Goal: Transaction & Acquisition: Purchase product/service

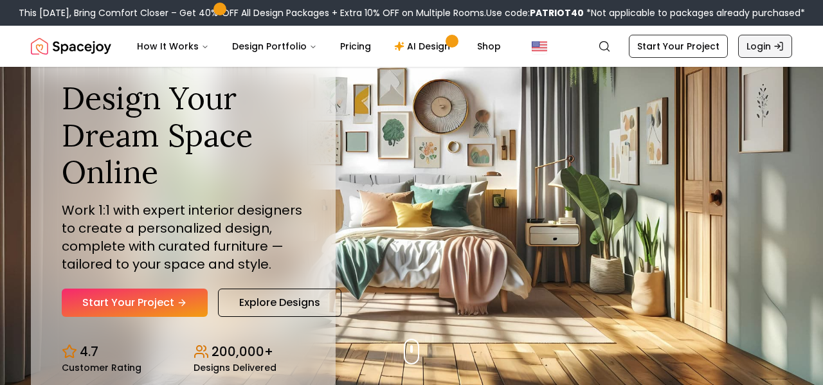
click at [775, 45] on link "Login" at bounding box center [766, 46] width 54 height 23
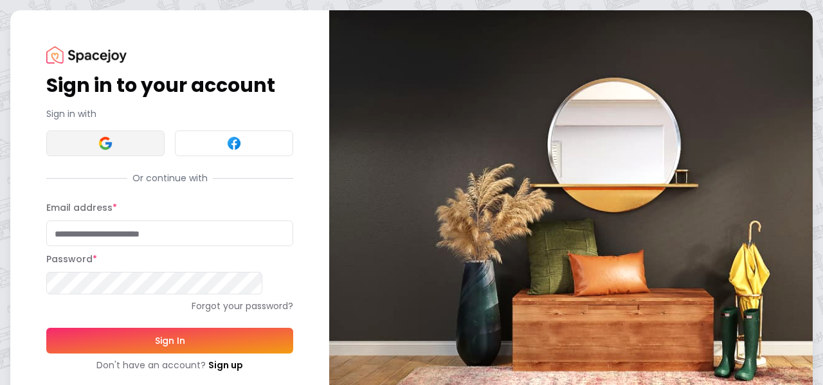
click at [115, 140] on button at bounding box center [105, 144] width 118 height 26
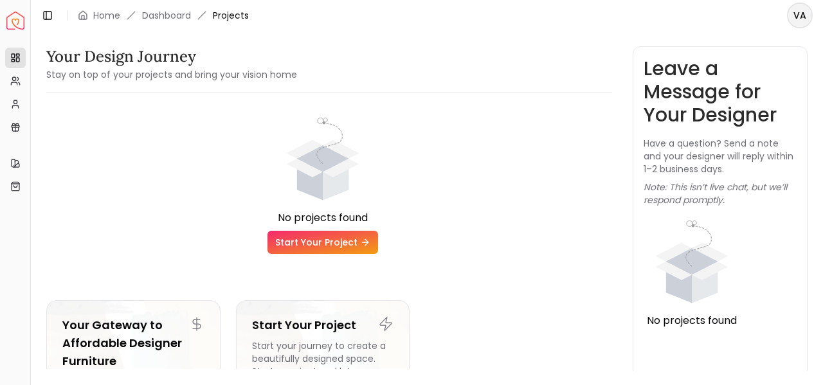
click at [348, 231] on link "Start Your Project" at bounding box center [323, 242] width 111 height 23
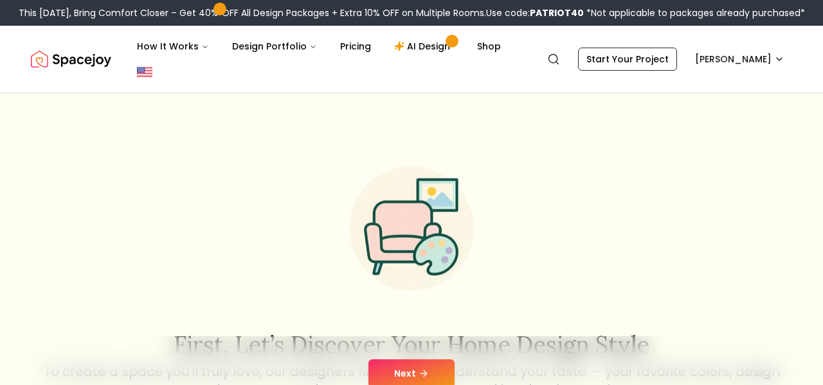
click at [356, 216] on img at bounding box center [411, 229] width 165 height 165
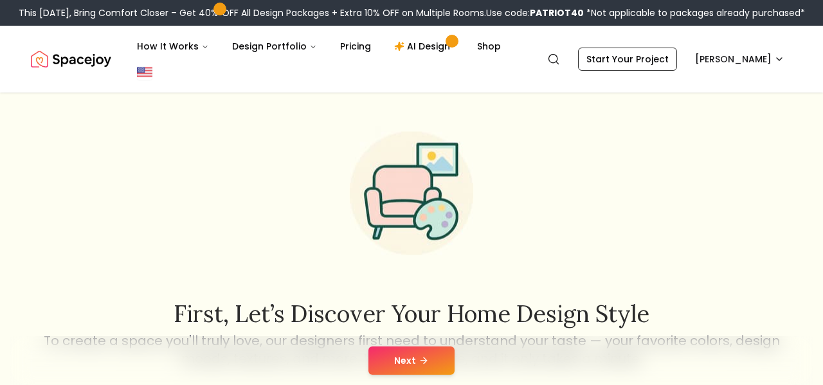
scroll to position [41, 0]
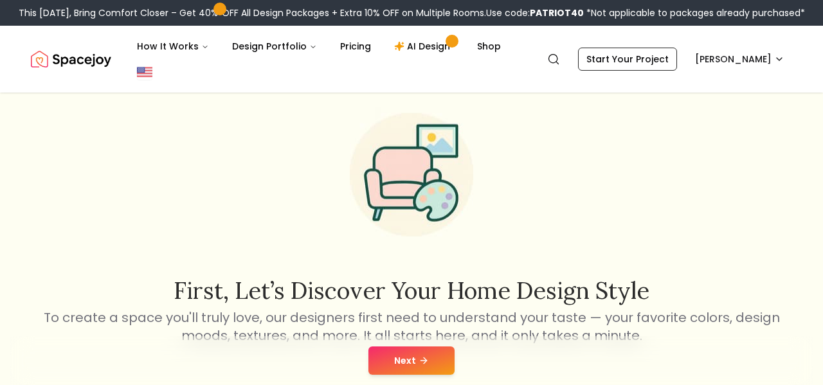
click at [392, 347] on button "Next" at bounding box center [412, 361] width 86 height 28
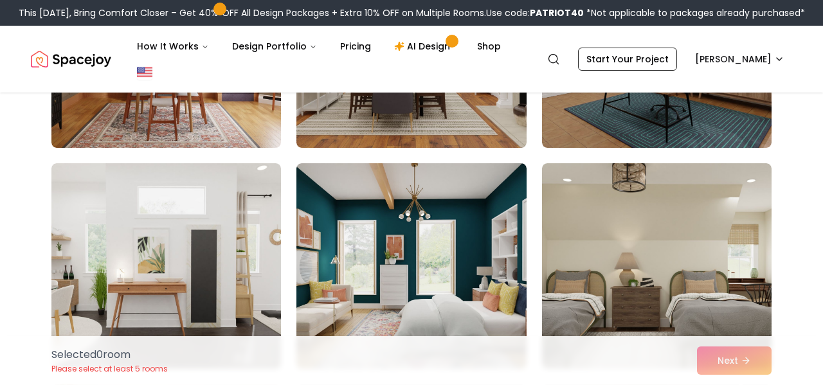
scroll to position [257, 0]
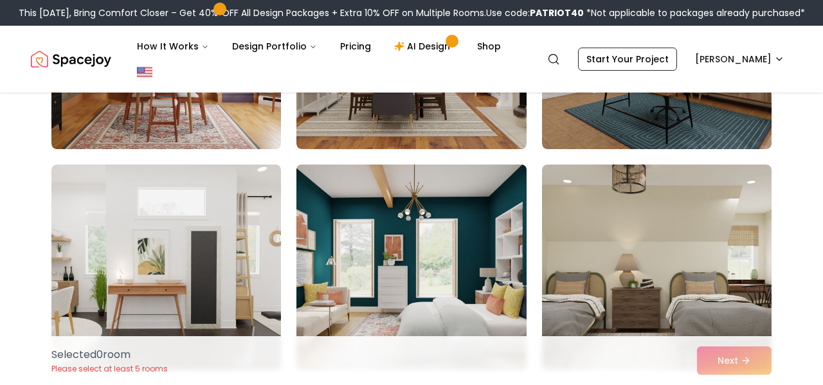
click at [429, 212] on img at bounding box center [411, 268] width 241 height 216
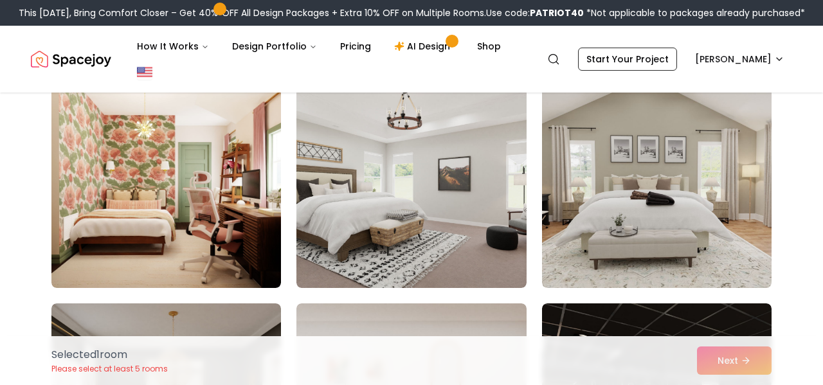
scroll to position [563, 0]
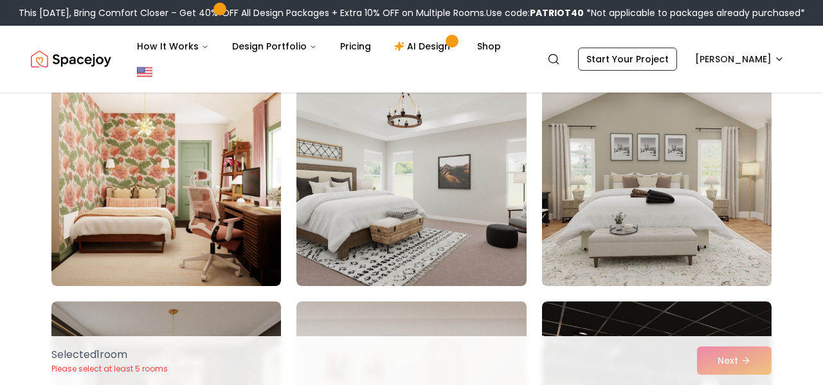
click at [656, 195] on img at bounding box center [657, 183] width 230 height 206
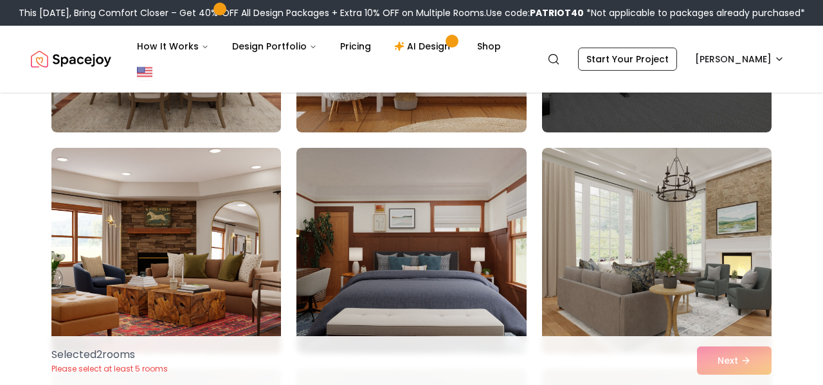
scroll to position [937, 0]
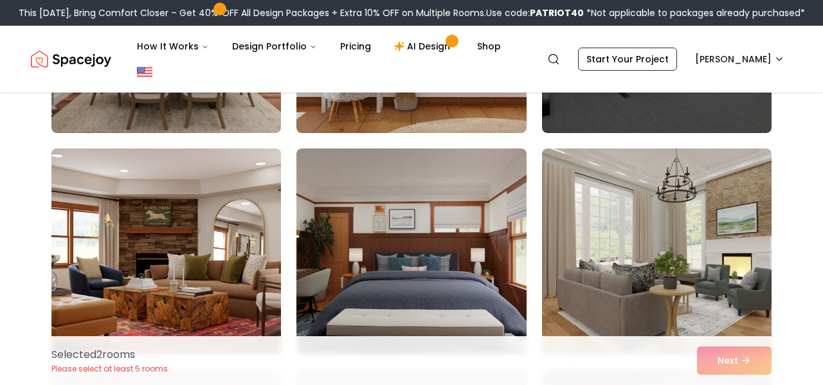
click at [253, 261] on img at bounding box center [166, 251] width 241 height 216
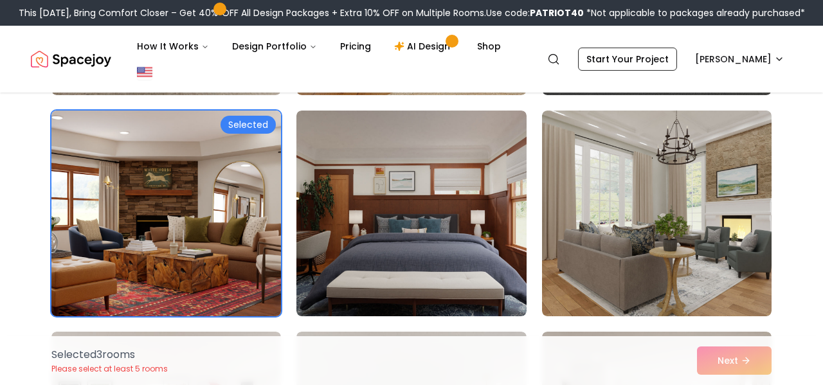
scroll to position [991, 0]
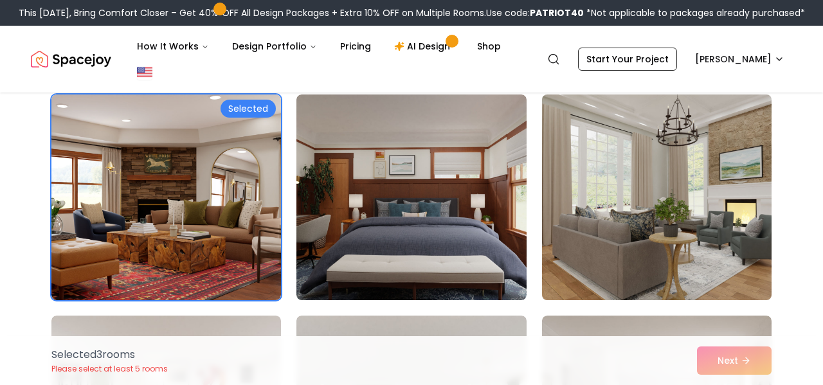
click at [635, 151] on img at bounding box center [657, 197] width 241 height 216
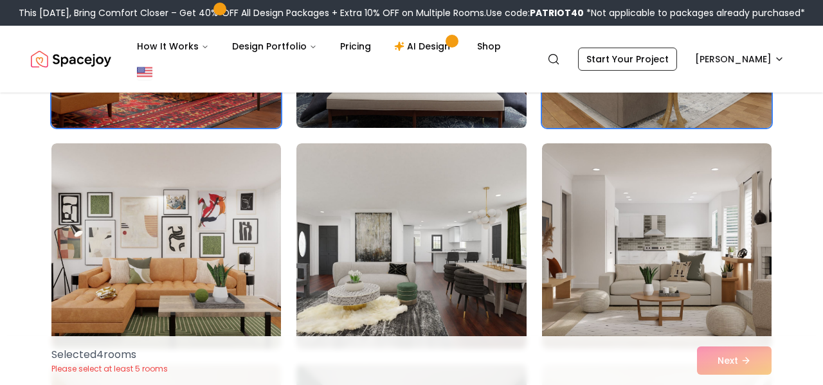
scroll to position [1173, 0]
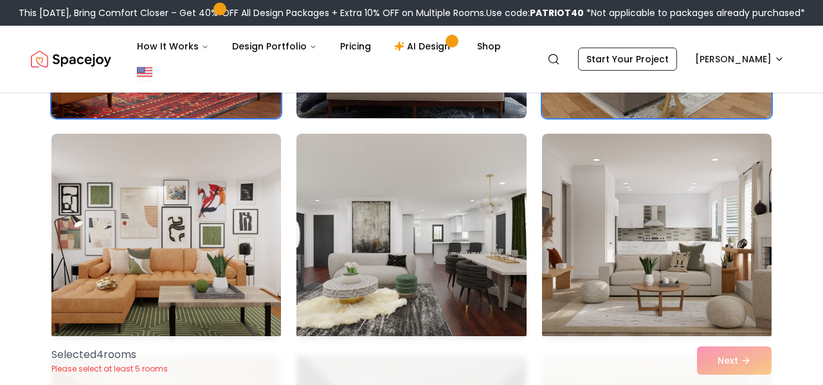
click at [394, 229] on img at bounding box center [411, 237] width 241 height 216
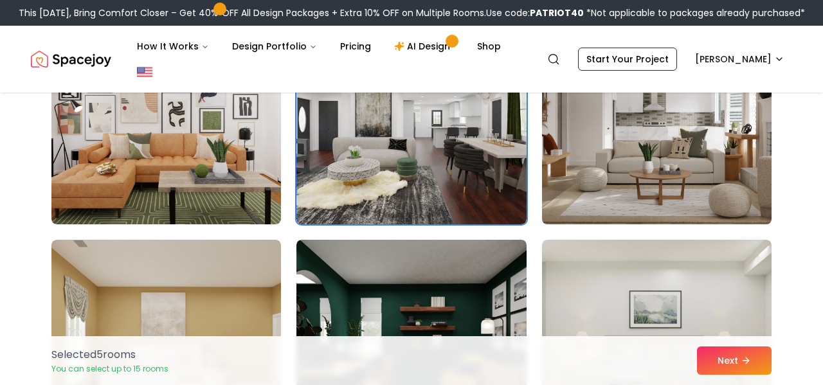
click at [643, 126] on img at bounding box center [657, 122] width 241 height 216
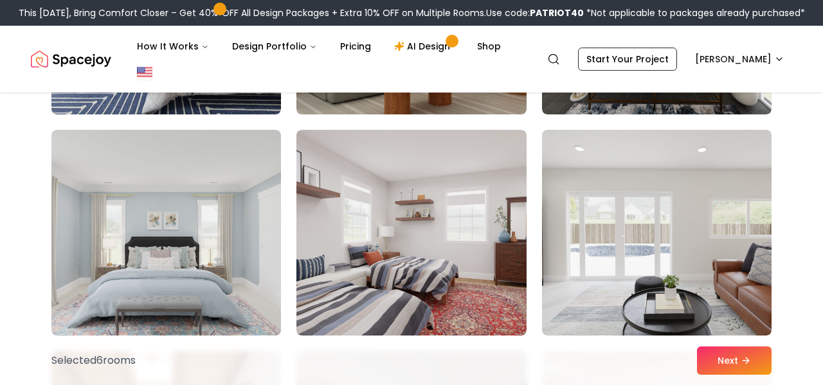
scroll to position [1866, 0]
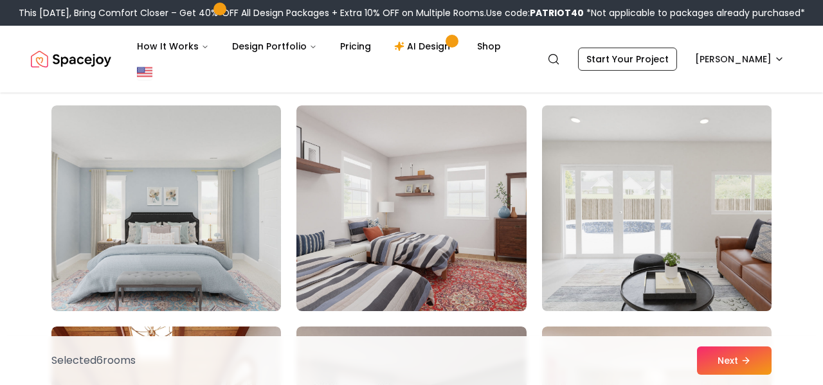
click at [628, 183] on img at bounding box center [657, 208] width 241 height 216
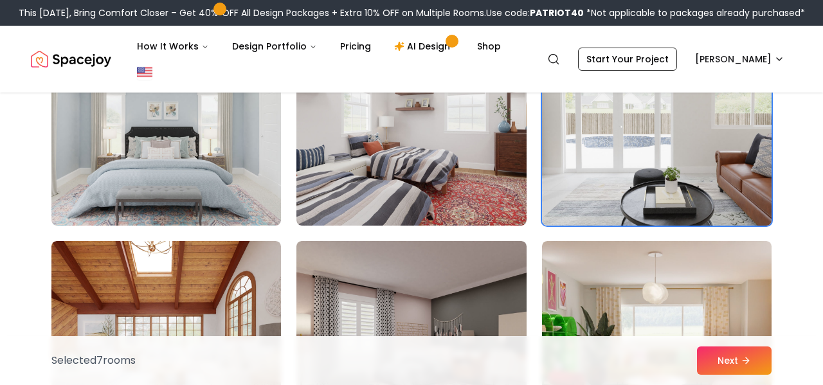
scroll to position [1952, 0]
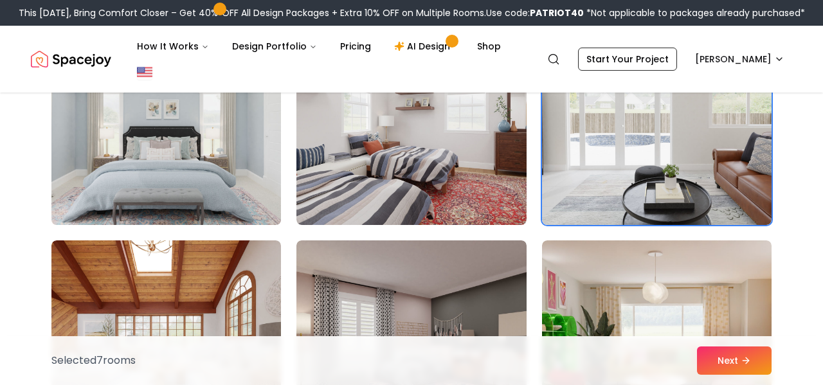
click at [253, 142] on img at bounding box center [166, 122] width 241 height 216
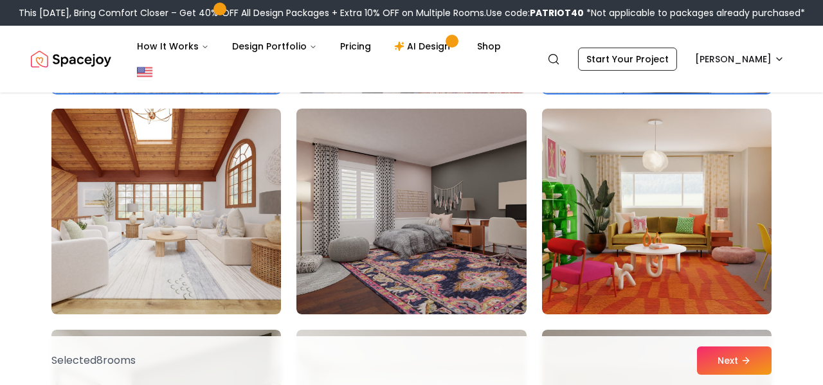
scroll to position [2088, 0]
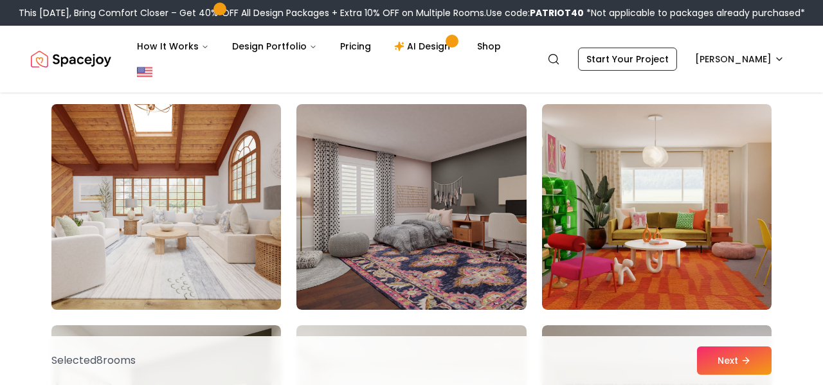
click at [260, 198] on img at bounding box center [166, 207] width 241 height 216
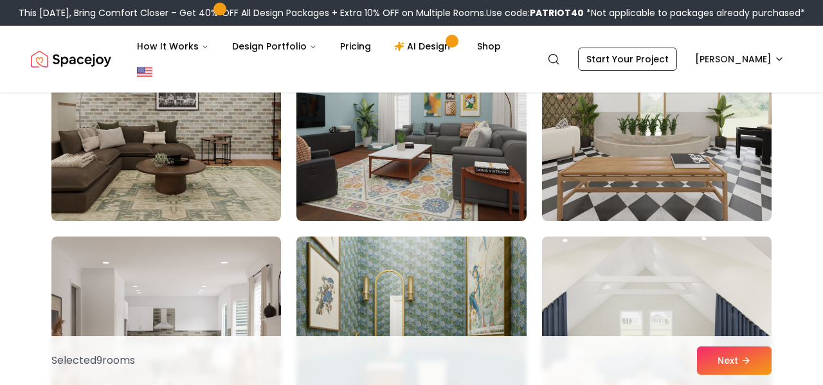
scroll to position [2845, 0]
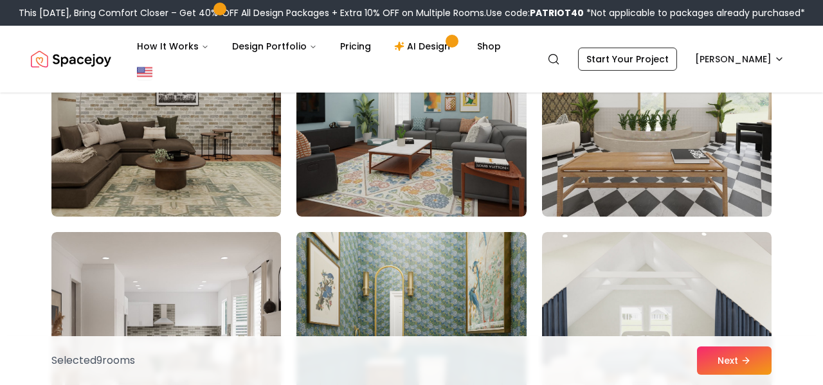
click at [612, 113] on img at bounding box center [657, 114] width 230 height 206
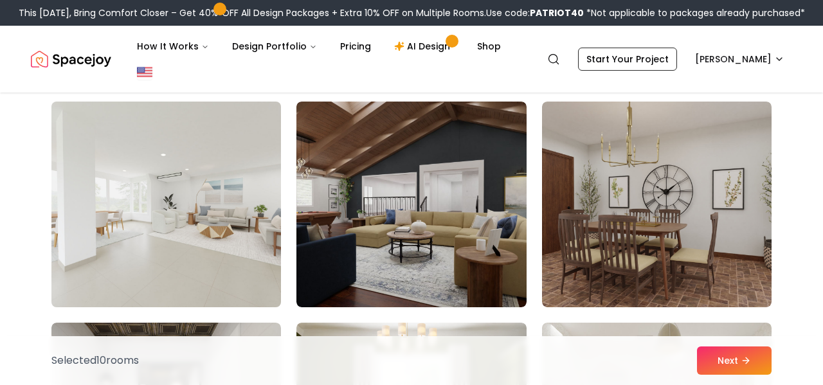
click at [237, 197] on img at bounding box center [166, 204] width 241 height 216
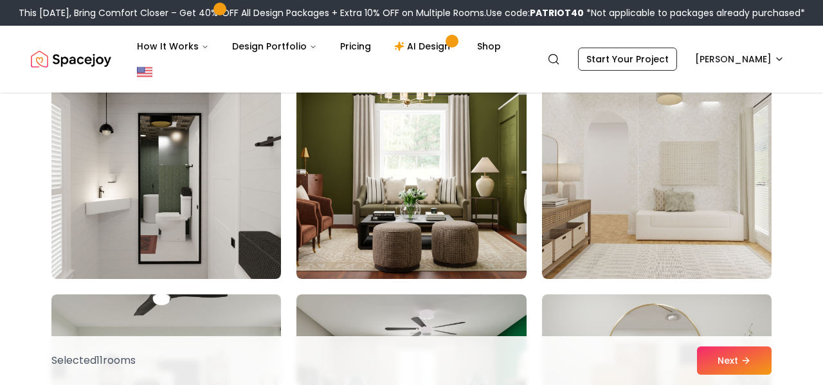
scroll to position [3467, 0]
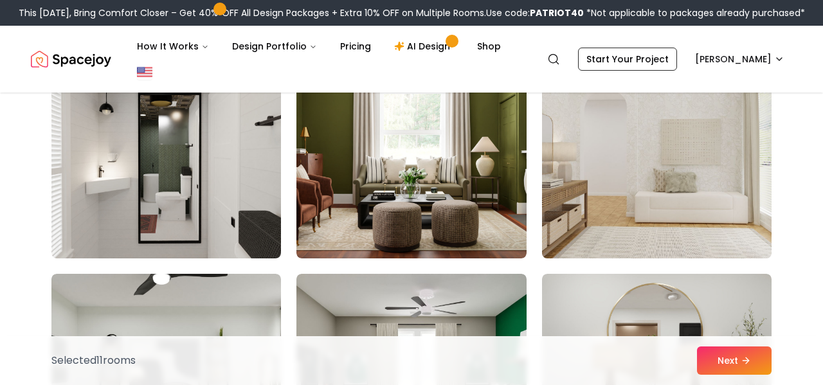
click at [582, 143] on img at bounding box center [657, 156] width 241 height 216
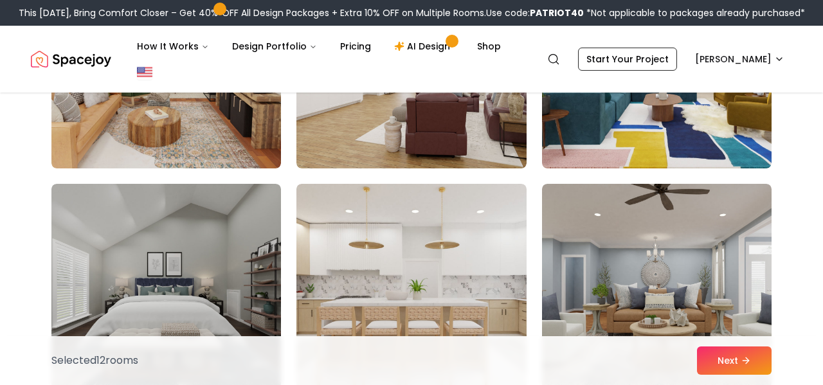
scroll to position [4223, 0]
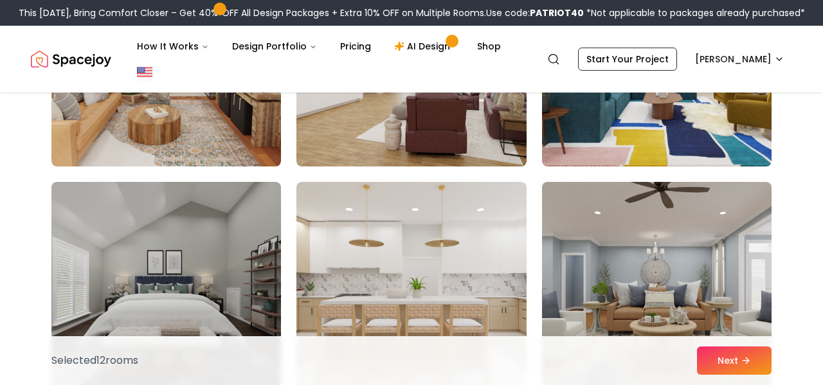
click at [364, 276] on img at bounding box center [412, 285] width 230 height 206
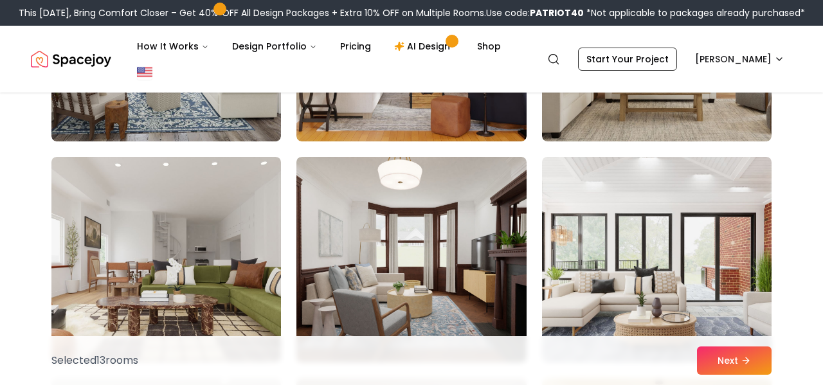
click at [610, 198] on img at bounding box center [657, 260] width 230 height 206
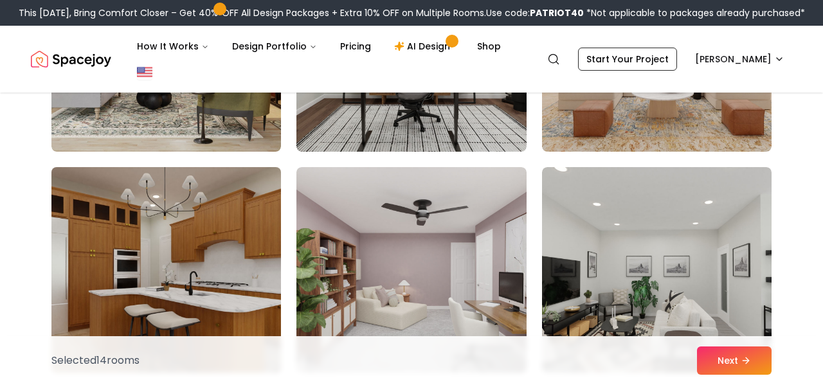
click at [264, 243] on img at bounding box center [166, 270] width 241 height 216
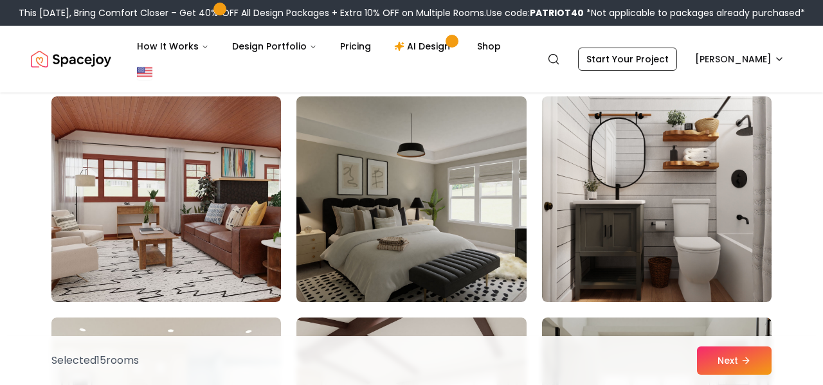
scroll to position [6081, 0]
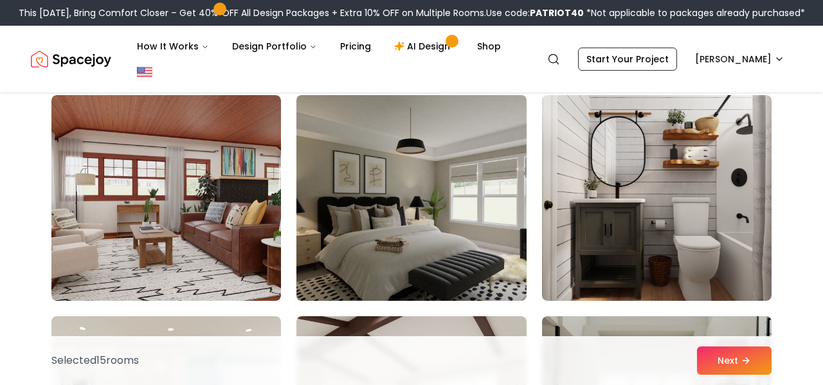
click at [454, 163] on img at bounding box center [411, 198] width 241 height 216
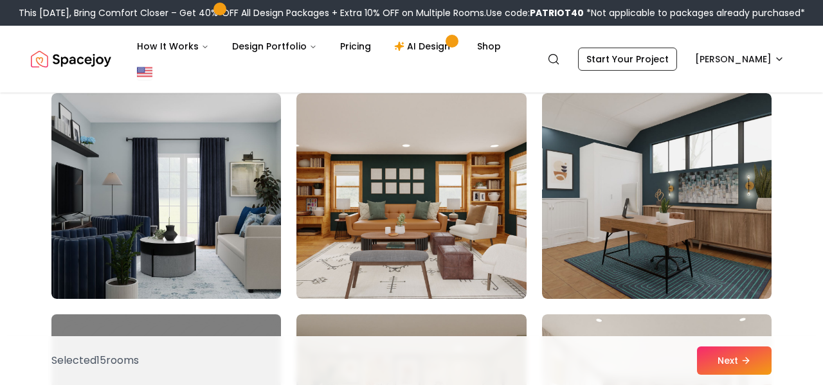
scroll to position [6532, 0]
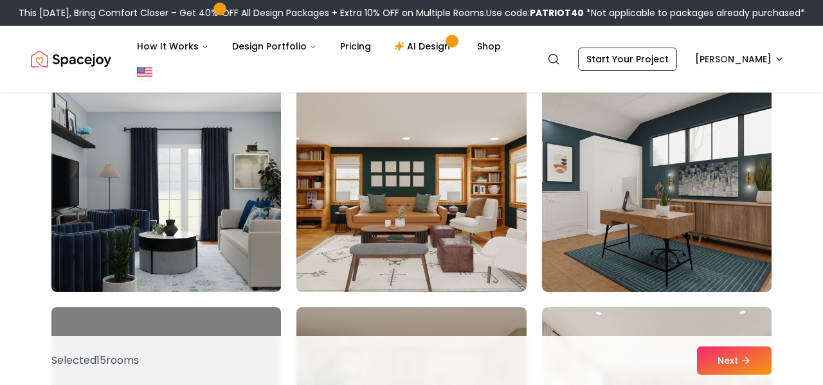
click at [253, 160] on img at bounding box center [166, 189] width 241 height 216
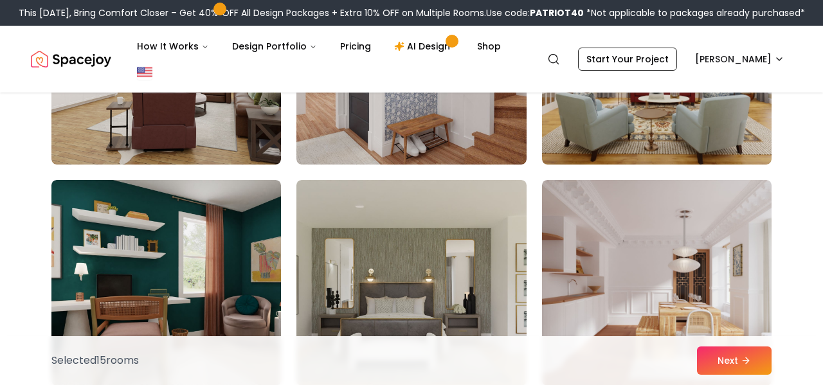
scroll to position [7102, 0]
click at [457, 211] on img at bounding box center [412, 283] width 230 height 206
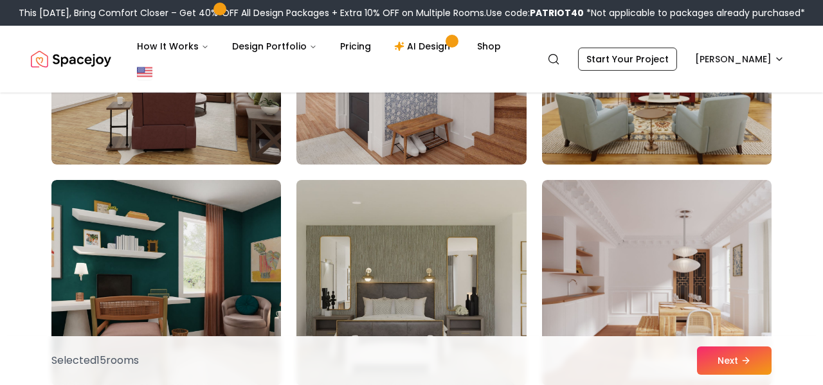
click at [458, 236] on img at bounding box center [411, 283] width 241 height 216
click at [457, 234] on img at bounding box center [411, 283] width 241 height 216
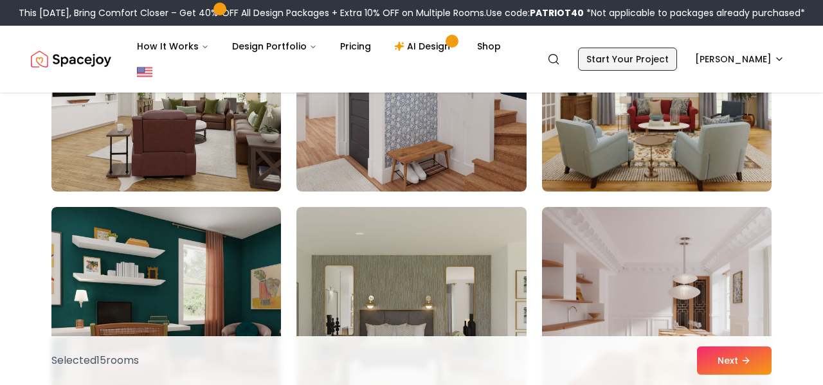
click at [677, 48] on link "Start Your Project" at bounding box center [627, 59] width 99 height 23
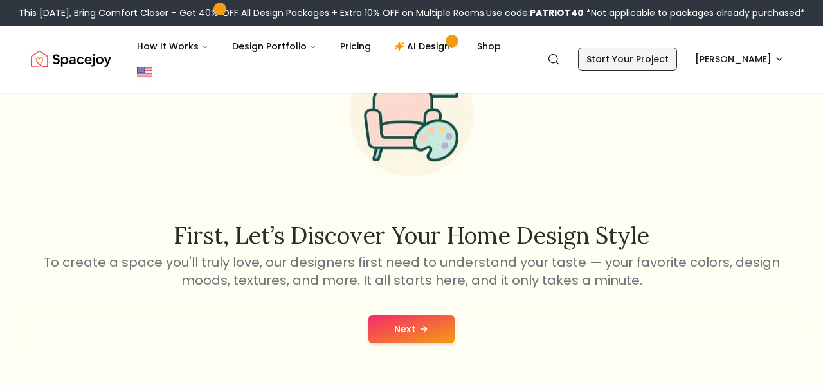
scroll to position [106, 0]
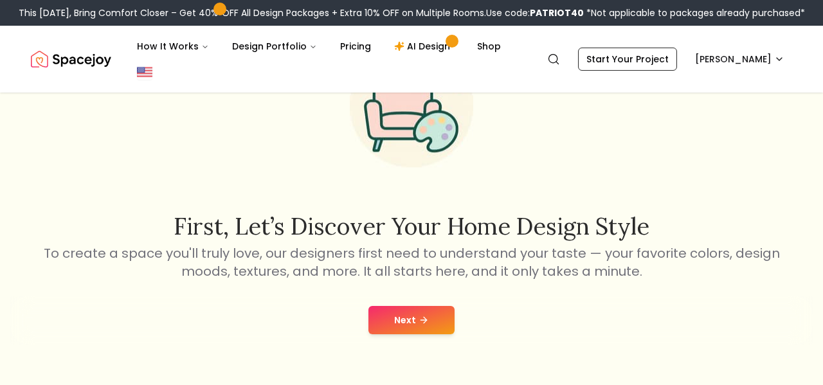
click at [416, 306] on button "Next" at bounding box center [412, 320] width 86 height 28
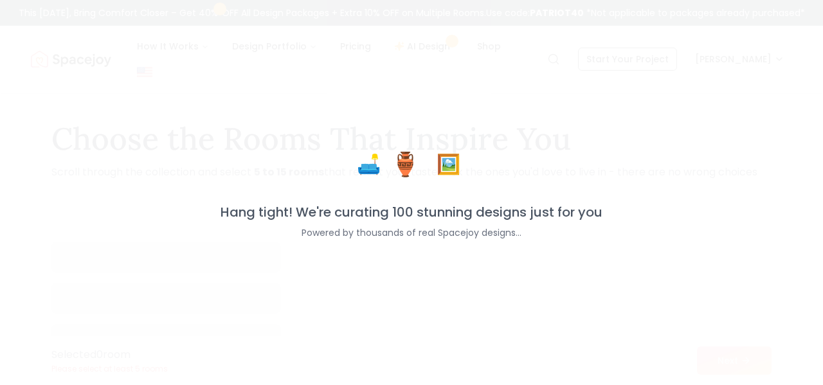
click at [430, 248] on div "🛋️ 🏺 🖼️ Hang tight! We're curating 100 stunning designs just for you Powered by…" at bounding box center [411, 192] width 823 height 385
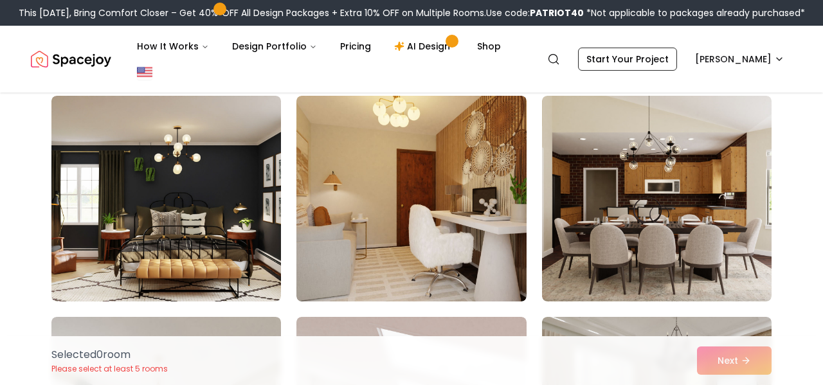
scroll to position [106, 0]
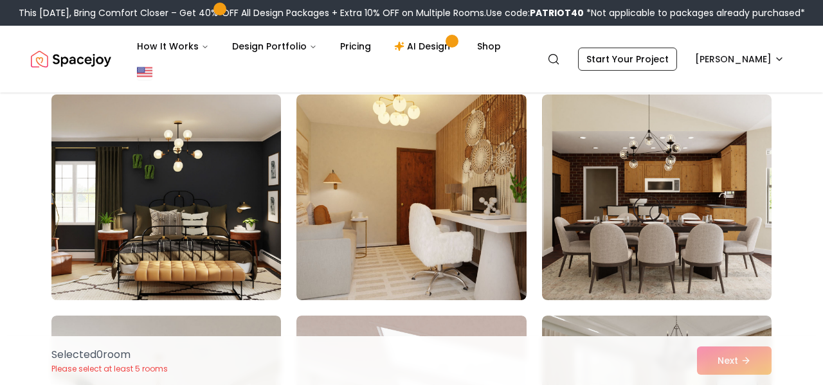
click at [258, 192] on img at bounding box center [166, 197] width 241 height 216
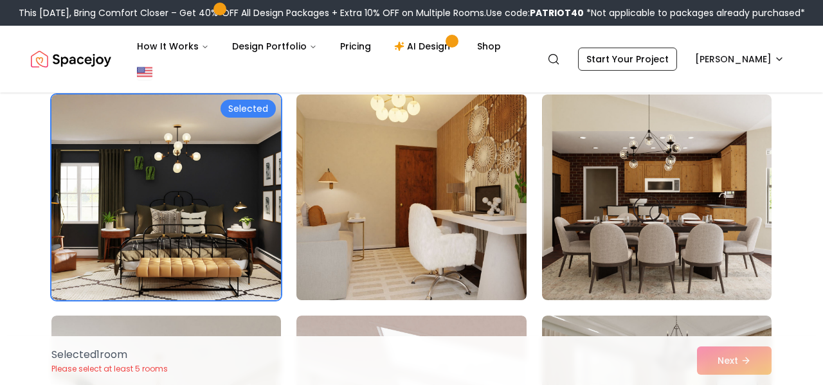
click at [430, 210] on img at bounding box center [411, 197] width 241 height 216
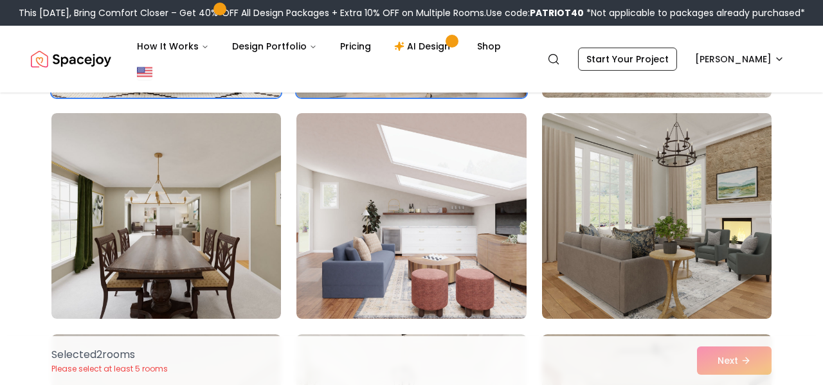
scroll to position [313, 0]
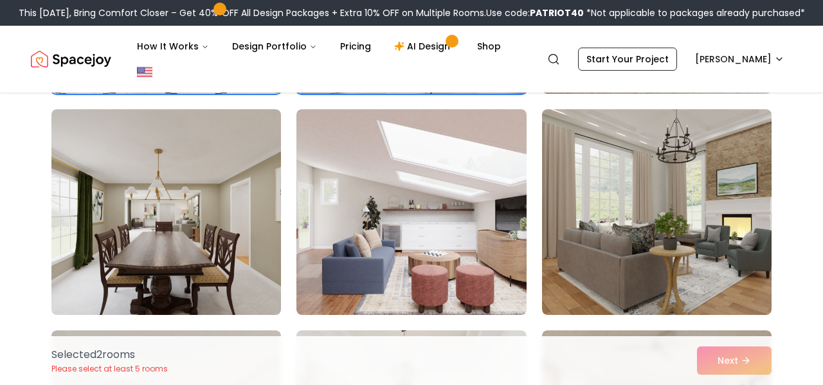
click at [449, 196] on img at bounding box center [412, 212] width 230 height 206
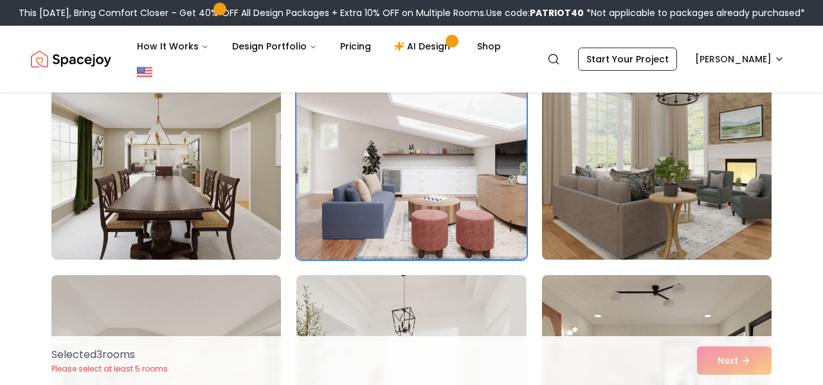
click at [642, 150] on img at bounding box center [657, 157] width 241 height 216
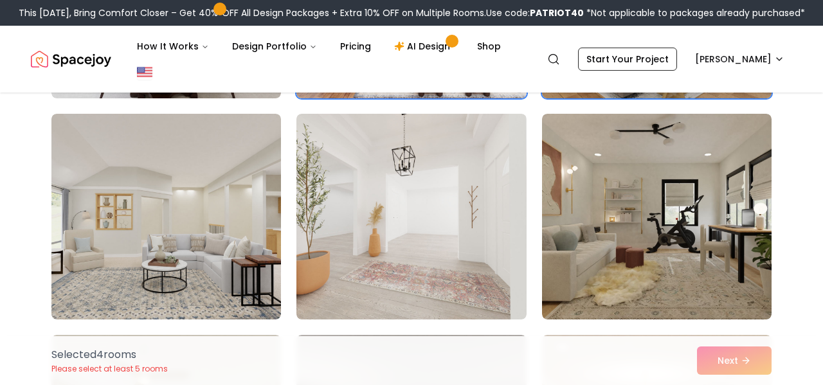
scroll to position [529, 0]
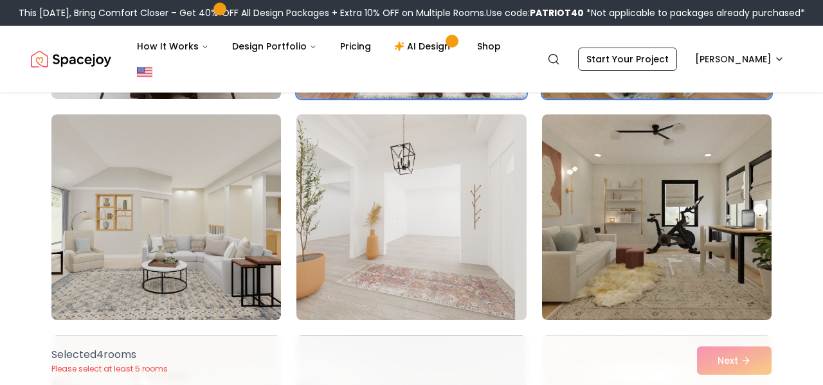
click at [445, 207] on img at bounding box center [411, 217] width 241 height 216
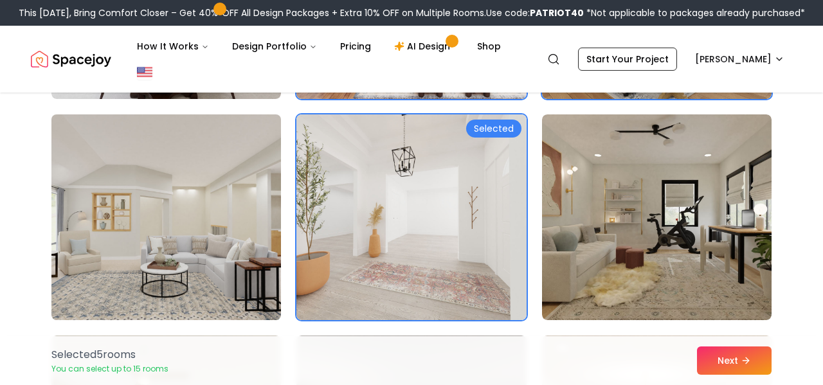
click at [263, 237] on img at bounding box center [166, 217] width 241 height 216
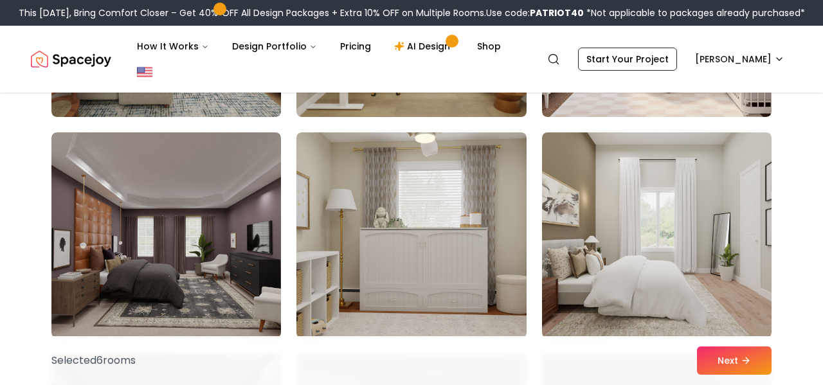
scroll to position [1841, 0]
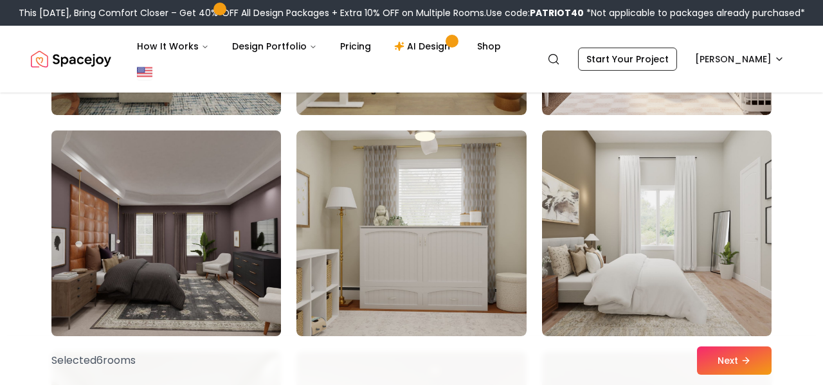
click at [235, 215] on img at bounding box center [166, 233] width 241 height 216
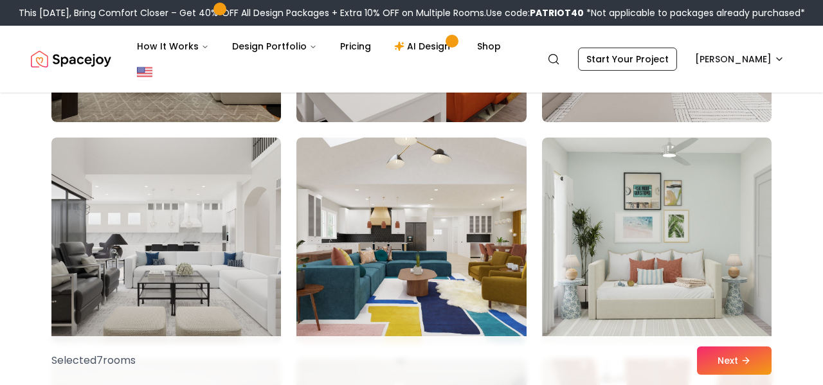
scroll to position [2278, 0]
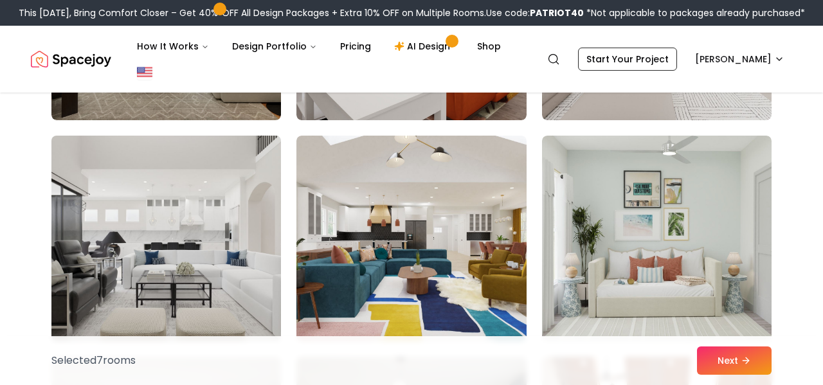
click at [240, 238] on img at bounding box center [166, 239] width 241 height 216
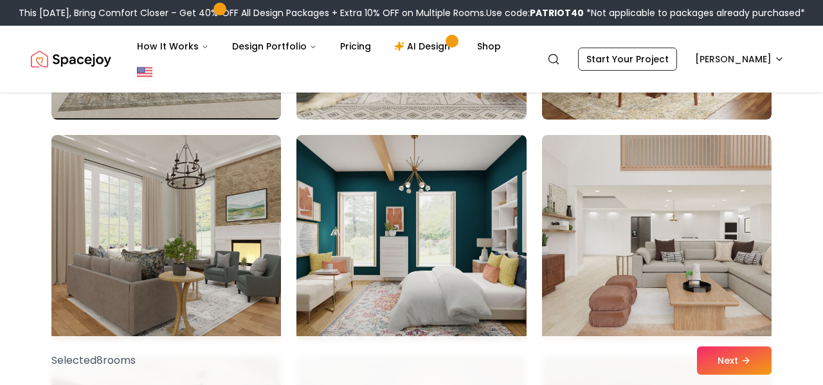
scroll to position [2944, 0]
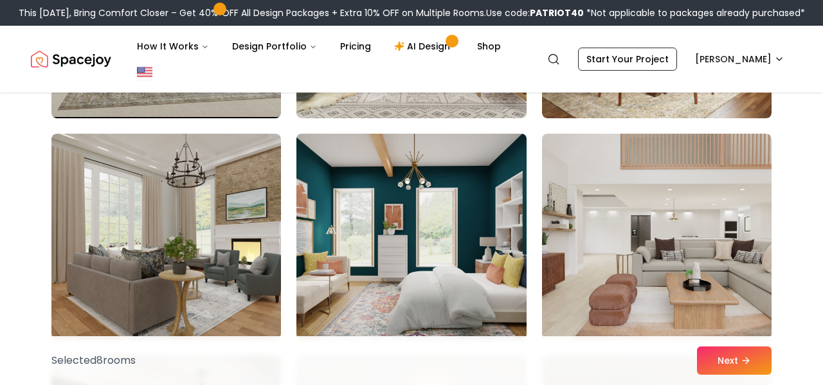
click at [430, 213] on img at bounding box center [411, 237] width 241 height 216
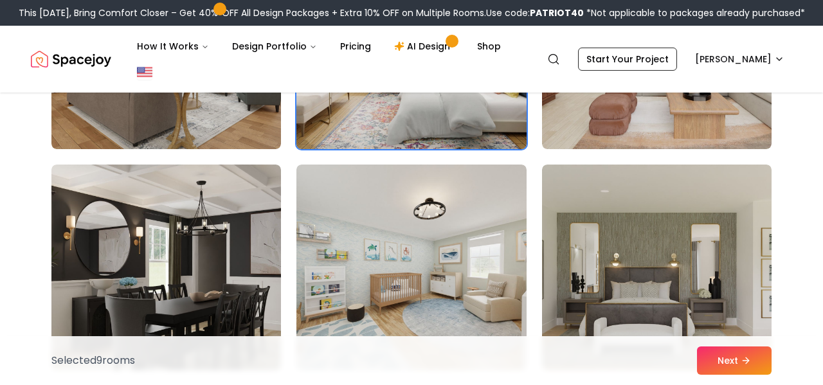
scroll to position [3135, 0]
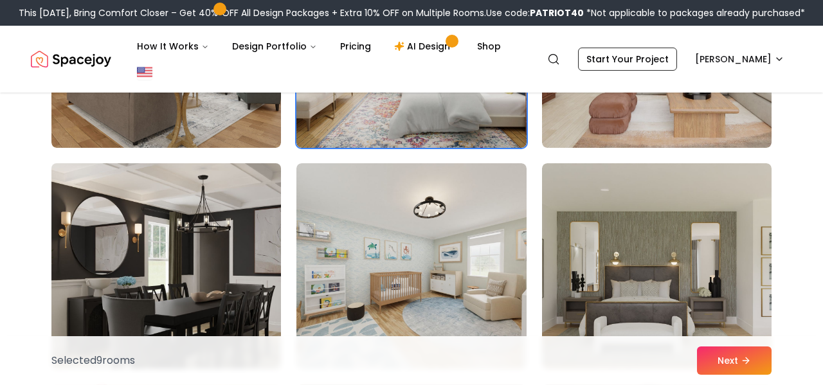
click at [251, 253] on img at bounding box center [166, 266] width 241 height 216
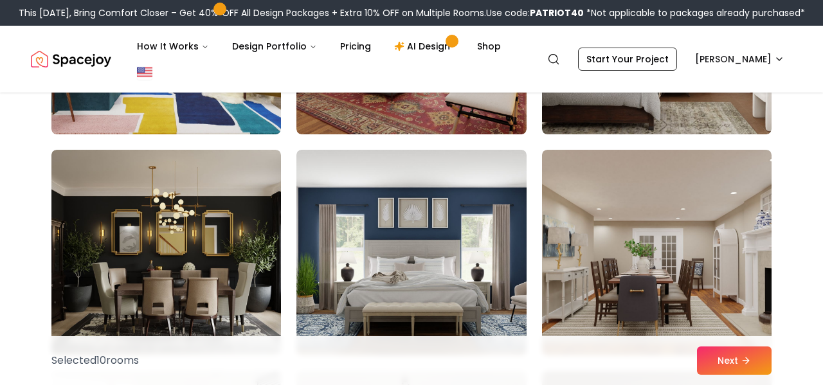
scroll to position [4035, 0]
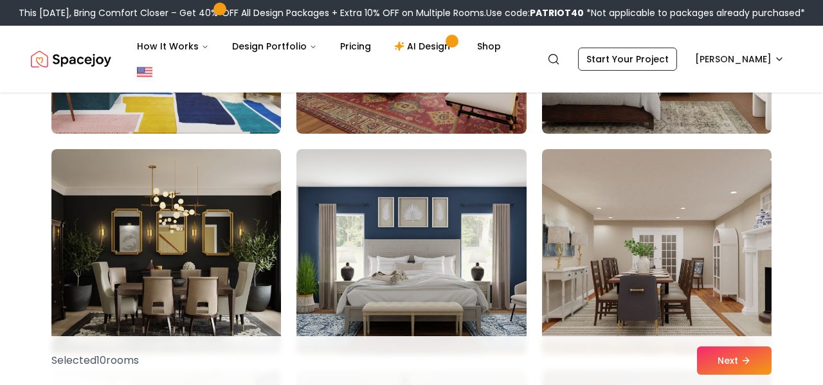
click at [259, 228] on img at bounding box center [166, 252] width 230 height 206
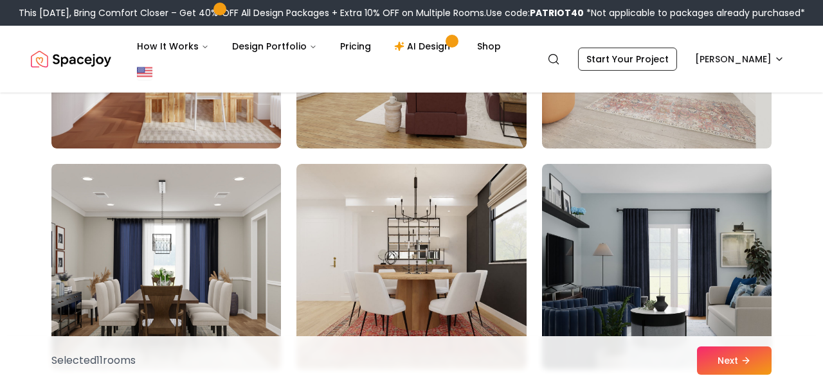
scroll to position [6240, 0]
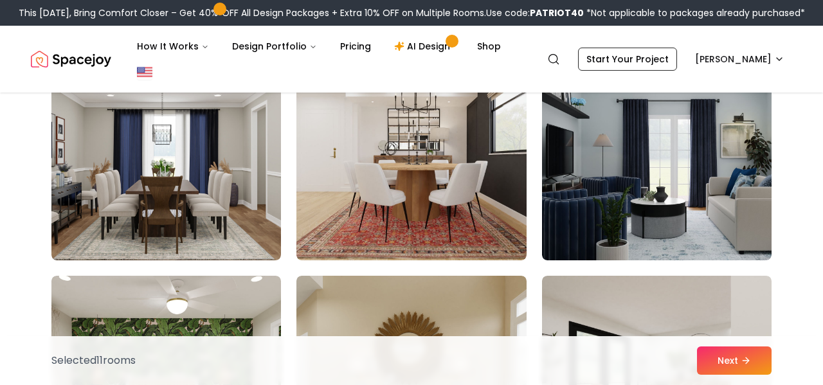
click at [589, 126] on img at bounding box center [657, 158] width 230 height 206
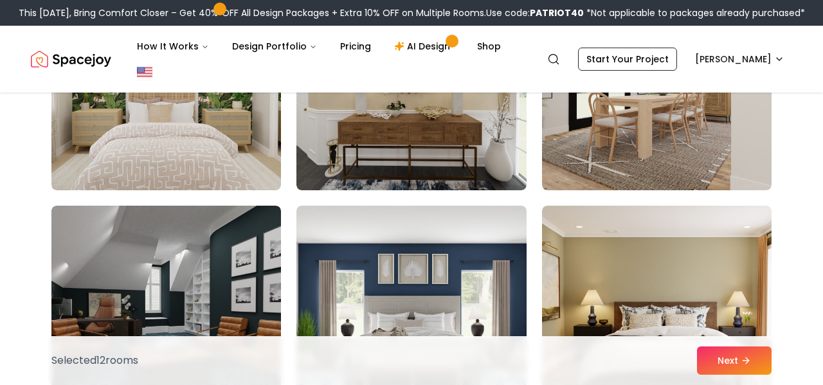
scroll to position [6637, 0]
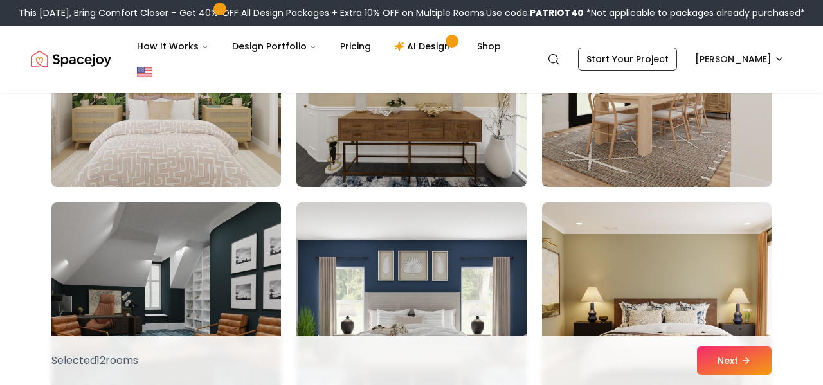
click at [252, 273] on img at bounding box center [166, 306] width 230 height 206
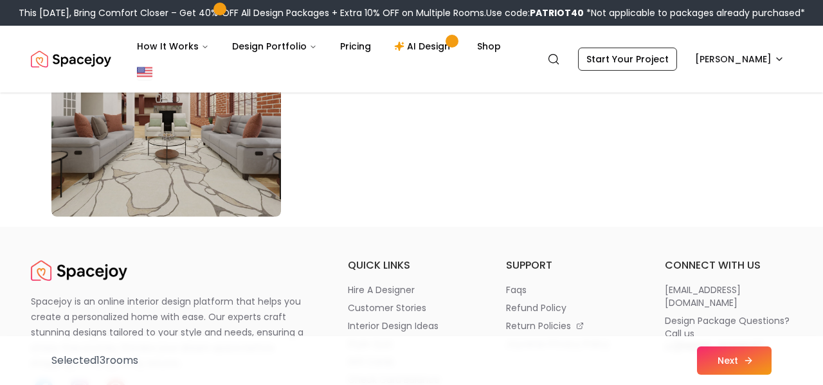
click at [700, 369] on button "Next" at bounding box center [734, 361] width 75 height 28
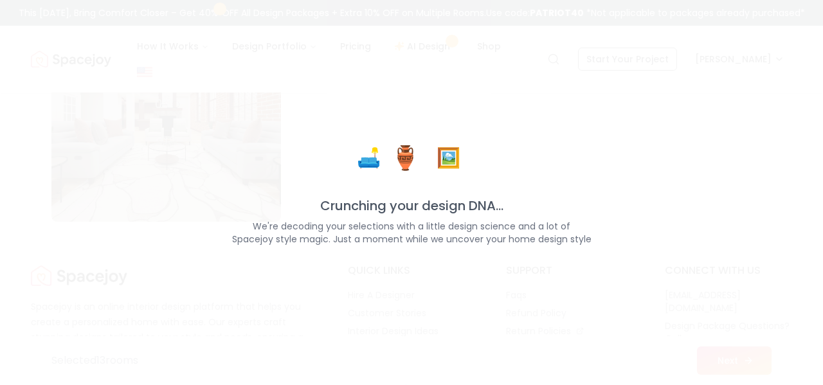
scroll to position [7493, 0]
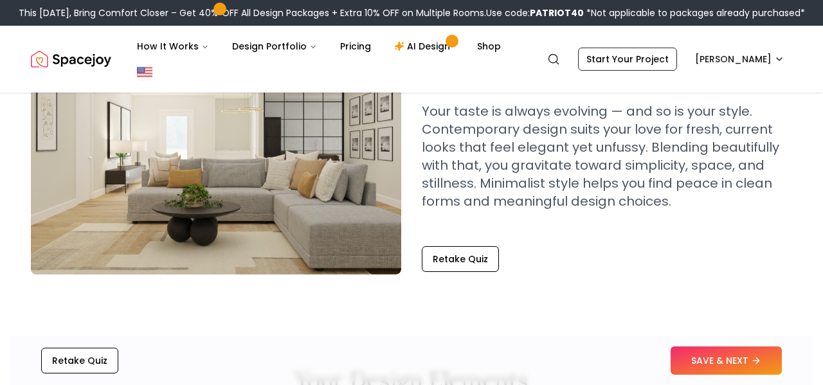
scroll to position [133, 0]
click at [704, 371] on button "SAVE & NEXT" at bounding box center [726, 361] width 111 height 28
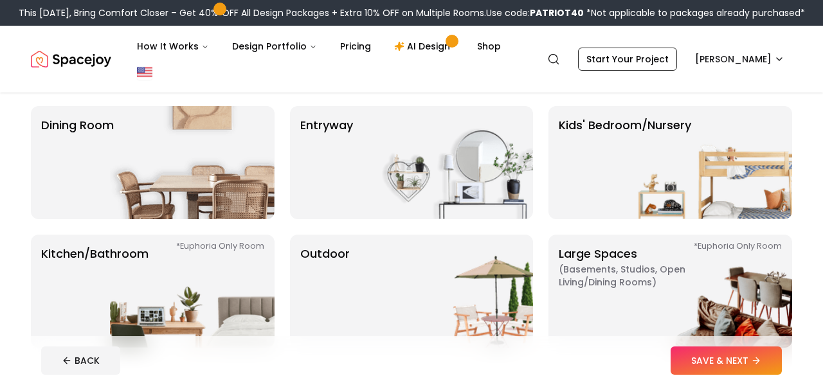
scroll to position [226, 0]
click at [205, 234] on img at bounding box center [192, 290] width 165 height 113
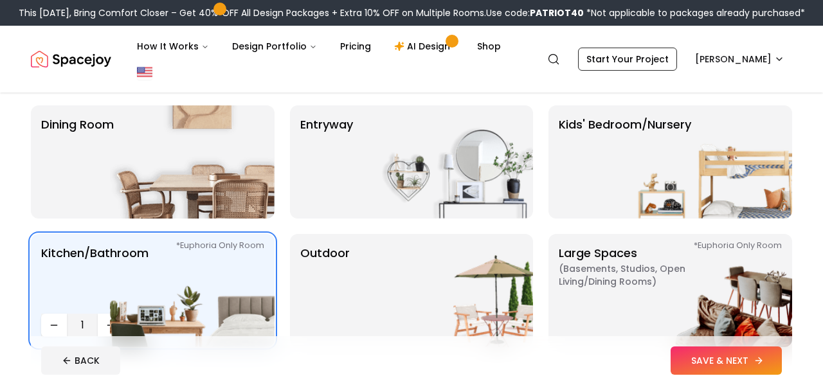
click at [718, 347] on button "SAVE & NEXT" at bounding box center [726, 361] width 111 height 28
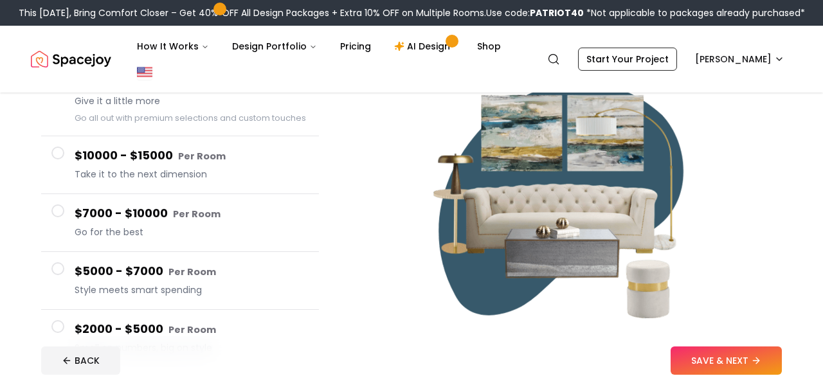
scroll to position [151, 0]
click at [731, 347] on button "SAVE & NEXT" at bounding box center [726, 361] width 111 height 28
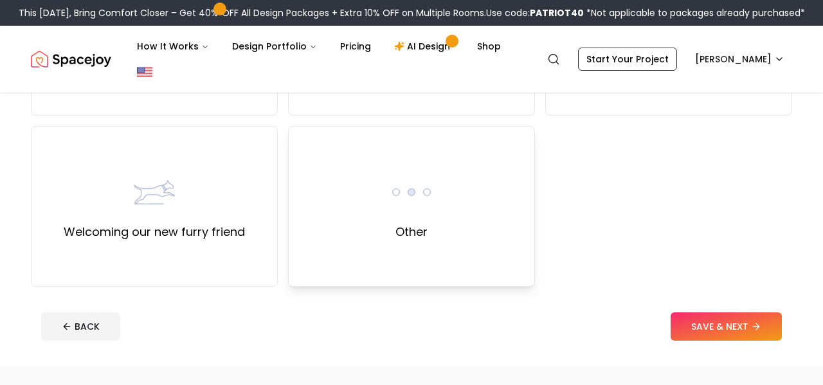
scroll to position [591, 0]
click at [423, 223] on label "Other" at bounding box center [412, 232] width 32 height 18
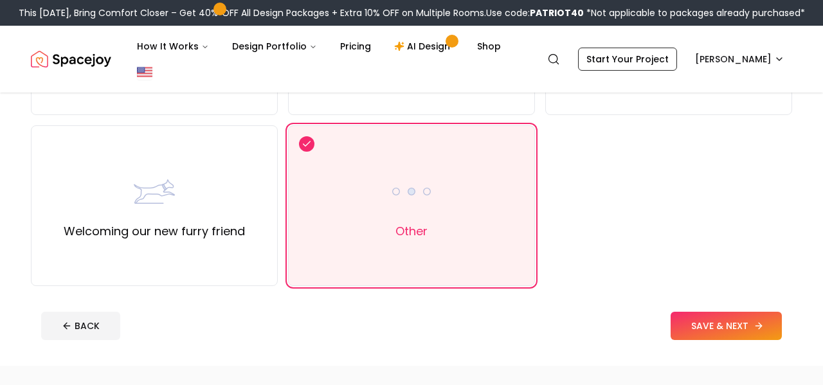
click at [734, 312] on button "SAVE & NEXT" at bounding box center [726, 326] width 111 height 28
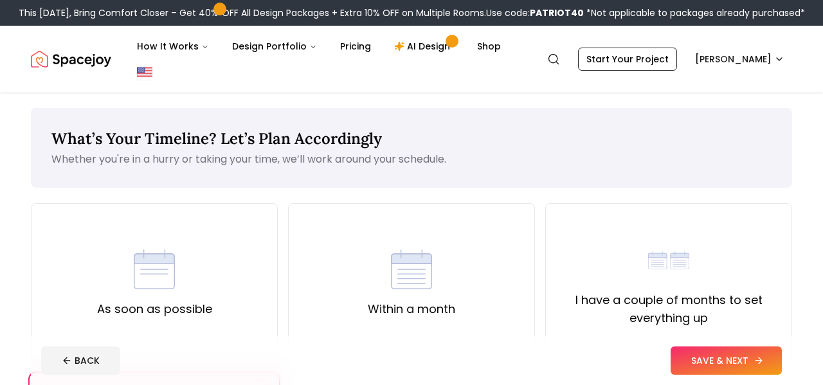
click at [764, 366] on icon at bounding box center [759, 361] width 10 height 10
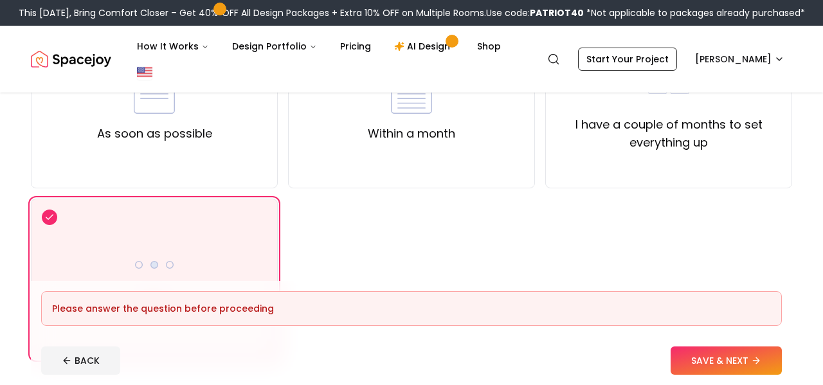
scroll to position [194, 0]
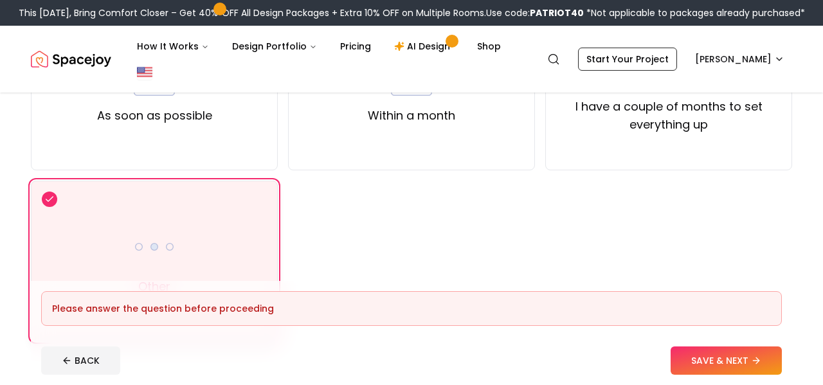
click at [235, 196] on div "Other" at bounding box center [154, 261] width 247 height 161
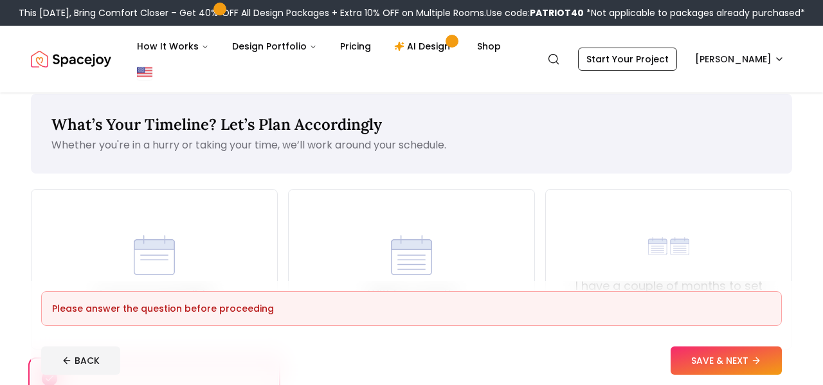
scroll to position [0, 0]
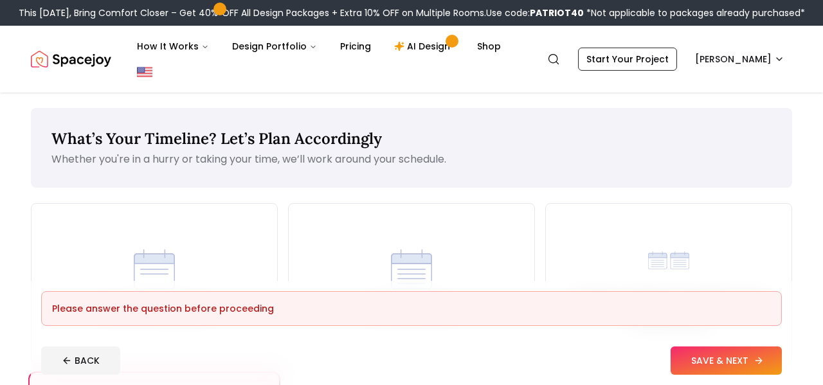
click at [736, 364] on button "SAVE & NEXT" at bounding box center [726, 361] width 111 height 28
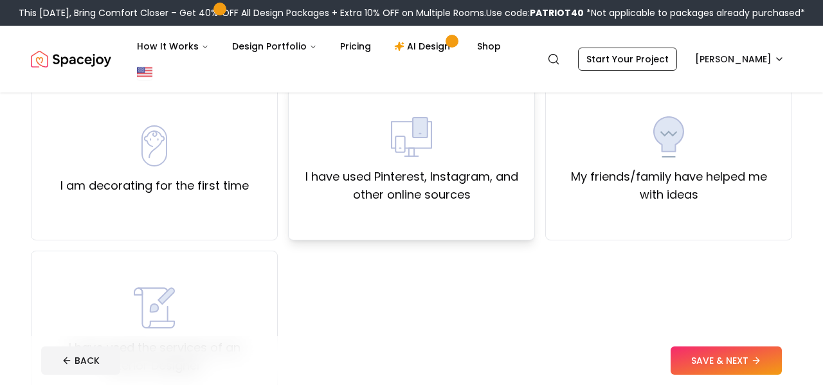
scroll to position [127, 0]
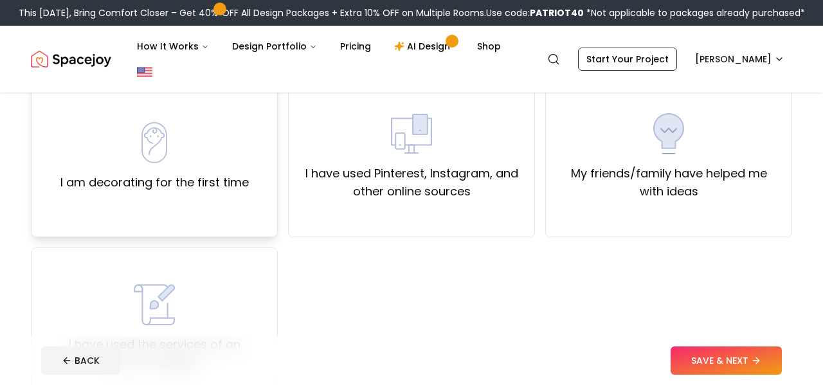
click at [216, 174] on label "I am decorating for the first time" at bounding box center [154, 183] width 188 height 18
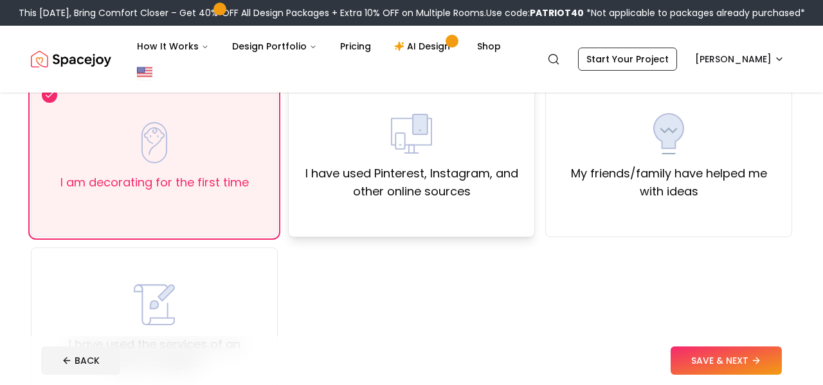
click at [438, 165] on label "I have used Pinterest, Instagram, and other online sources" at bounding box center [411, 183] width 225 height 36
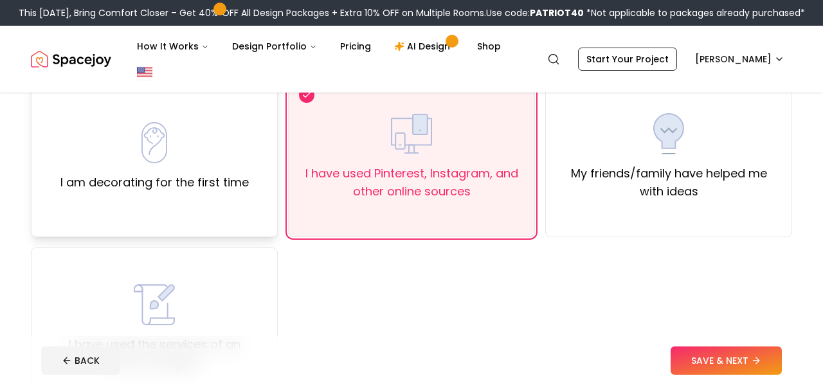
click at [212, 174] on label "I am decorating for the first time" at bounding box center [154, 183] width 188 height 18
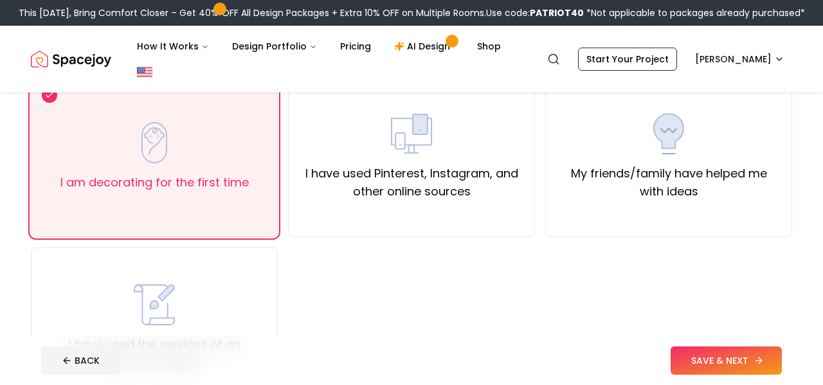
click at [715, 370] on button "SAVE & NEXT" at bounding box center [726, 361] width 111 height 28
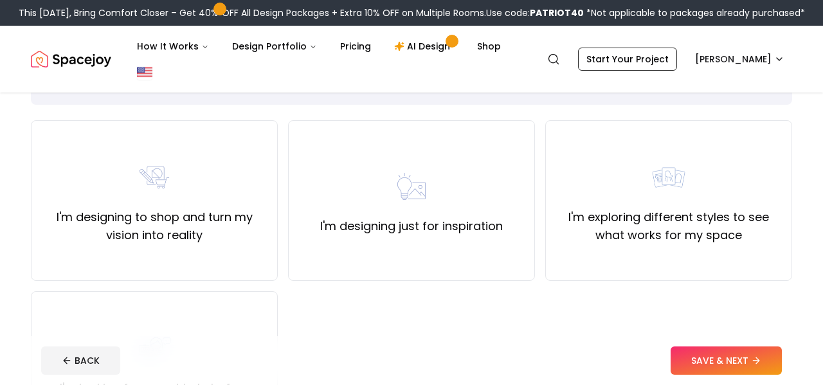
scroll to position [77, 0]
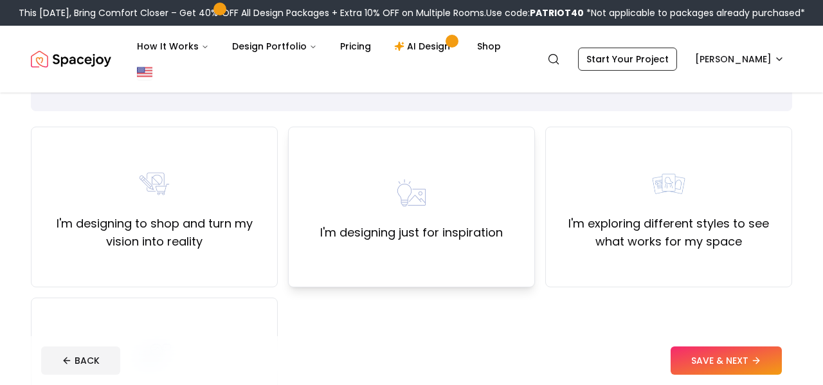
click at [455, 204] on div "I'm designing just for inspiration" at bounding box center [411, 207] width 247 height 161
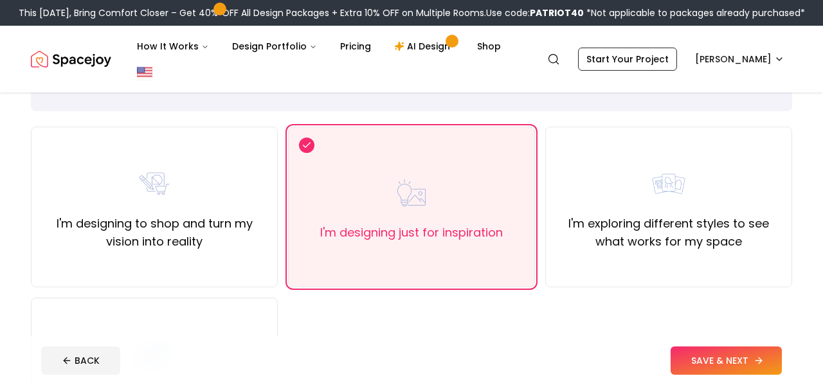
click at [706, 356] on button "SAVE & NEXT" at bounding box center [726, 361] width 111 height 28
